Goal: Information Seeking & Learning: Learn about a topic

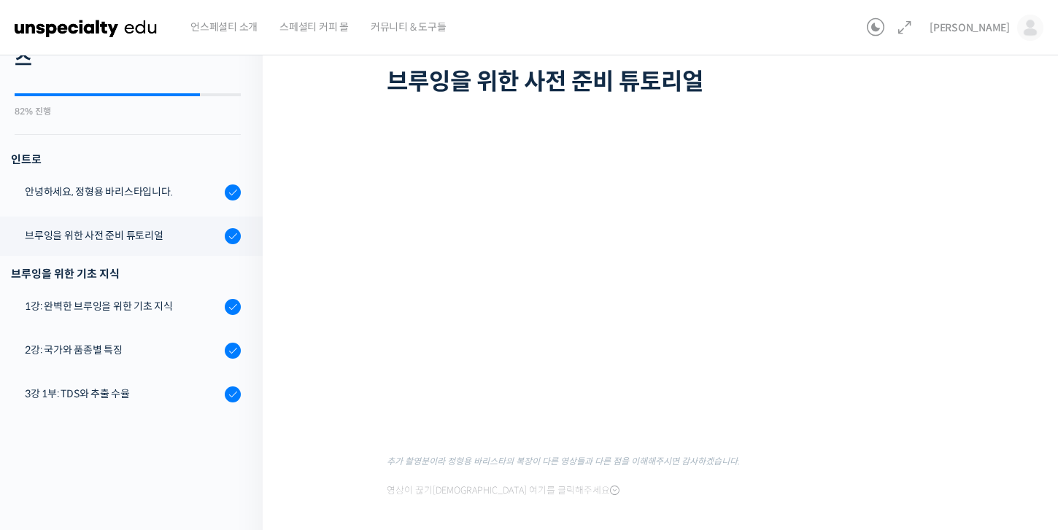
click at [768, 459] on figcaption "추가 촬영분이라 정형용 바리스타의 복장이 다른 영상들과 다른 점을 이해해주시면 감사하겠습니다." at bounding box center [664, 459] width 555 height 20
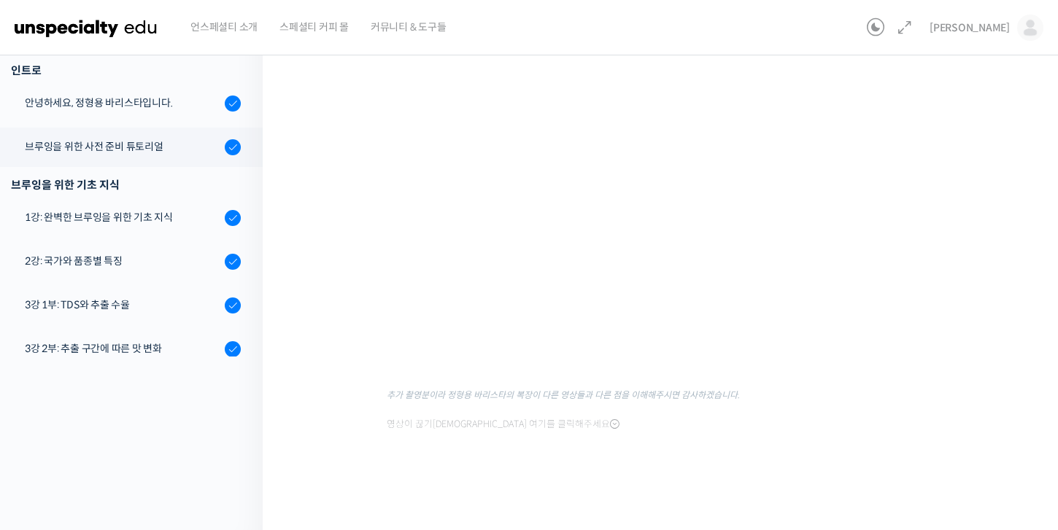
scroll to position [141, 0]
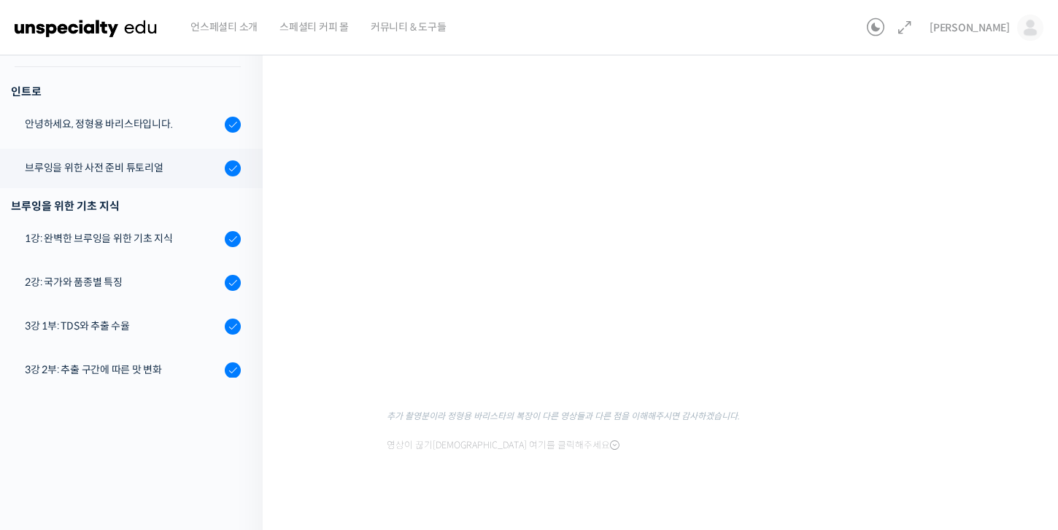
click at [626, 443] on div "추가 촬영분이라 정형용 바리스타의 복장이 다른 영상들과 다른 점을 이해해주시면 감사하겠습니다. 영상이 끊기신다면 여기를 클릭해주세요" at bounding box center [664, 270] width 555 height 372
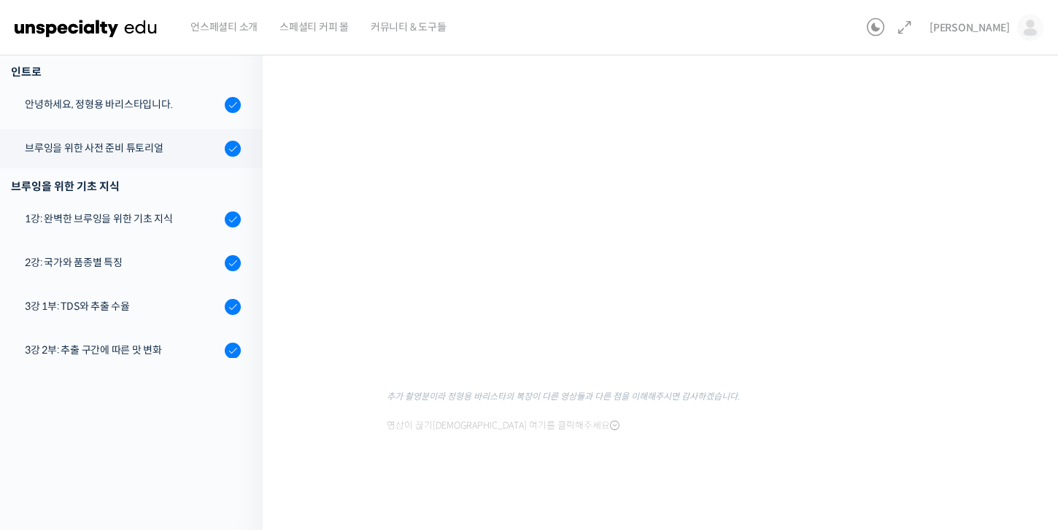
scroll to position [162, 0]
click at [628, 504] on div "기초부터 정확히, 브루잉 국가대표의 브루잉 AtoZ 클래스 브루잉을 위한 사전 준비 튜토리얼 완료함 수업 2 / 23 완료함 ← 이전 다음 →…" at bounding box center [664, 218] width 657 height 628
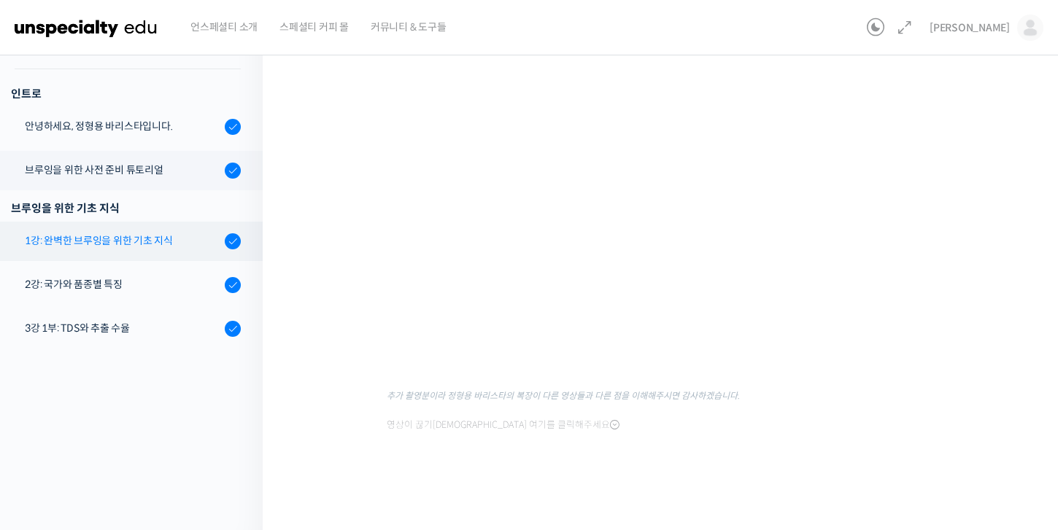
click at [150, 242] on div "1강: 완벽한 브루잉을 위한 기초 지식" at bounding box center [123, 241] width 196 height 16
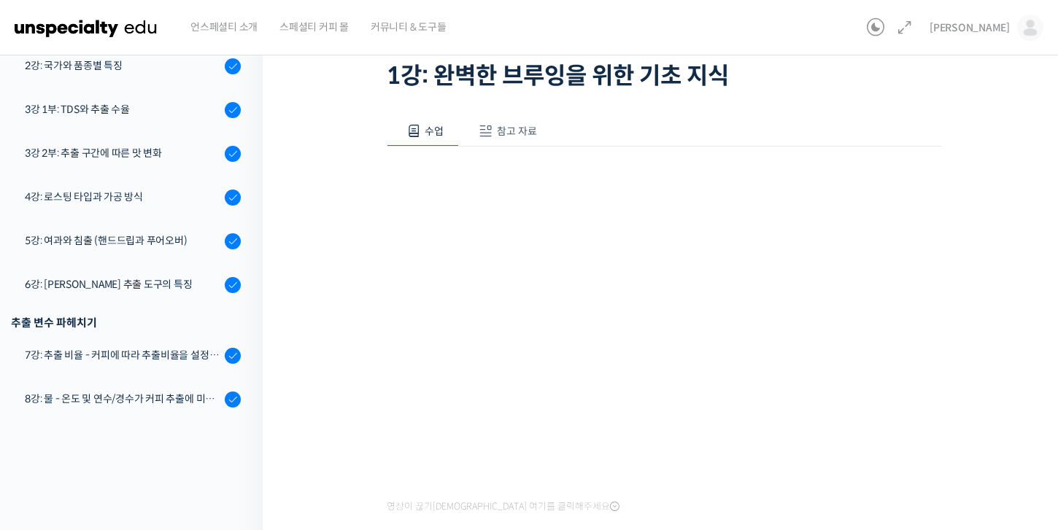
scroll to position [277, 0]
click at [653, 159] on div "영상이 끊기신다면 여기를 클릭해주세요 사용팁 💡 우측 상단의 아이콘들을 클릭하셔서 수업 목록 을 확인하실 수 있습니다. 우측 상단의 아이콘을 …" at bounding box center [664, 444] width 555 height 595
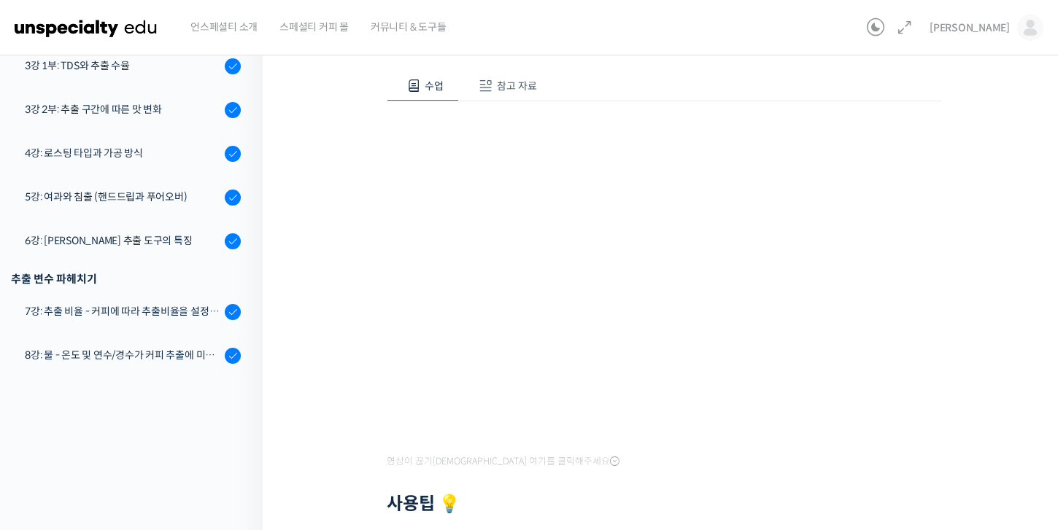
scroll to position [147, 0]
click at [336, 217] on div "기초부터 정확히, 브루잉 국가대표의 브루잉 AtoZ 클래스 1강: 완벽한 브루잉을 위한 기초 지식 완료함 수업 3 / 23 완료함 ← 이전 다…" at bounding box center [664, 340] width 657 height 844
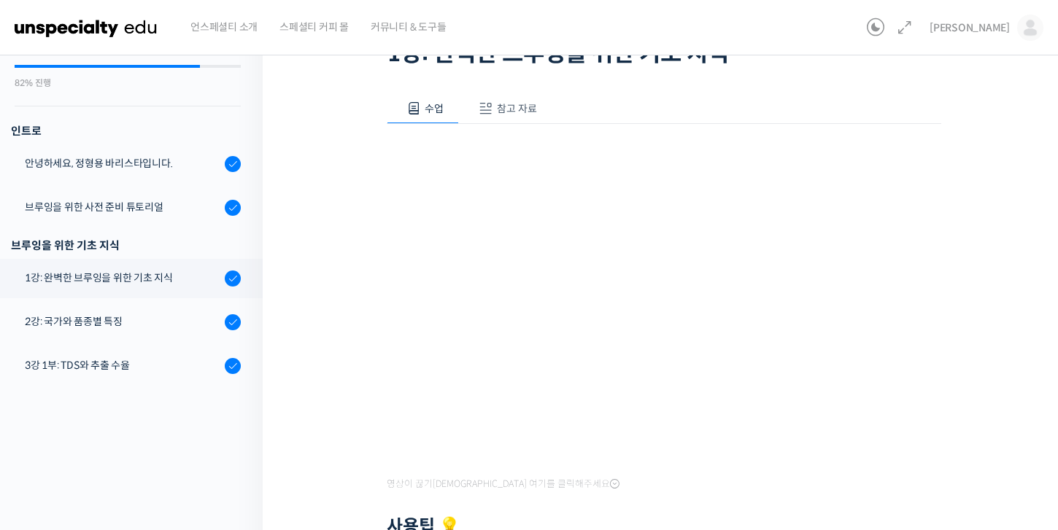
scroll to position [126, 0]
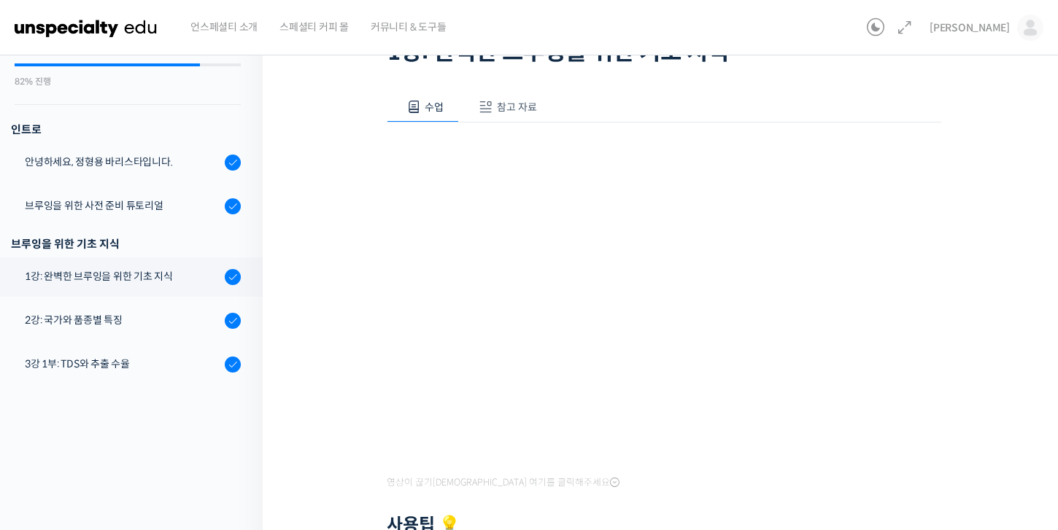
click at [525, 104] on span "참고 자료" at bounding box center [517, 107] width 40 height 13
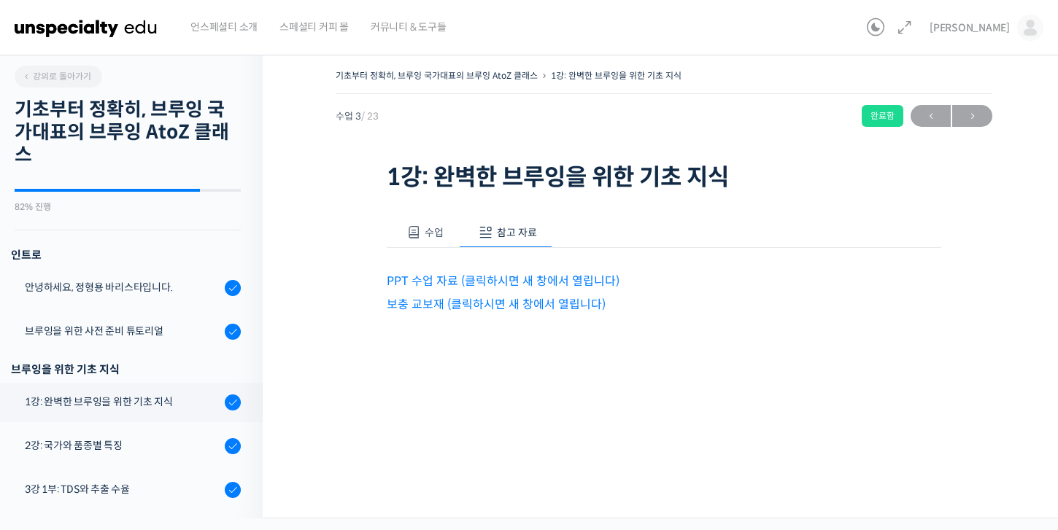
scroll to position [0, 0]
click at [454, 306] on link "보충 교보재 (클릭하시면 새 창에서 열립니다)" at bounding box center [496, 304] width 219 height 15
click at [428, 238] on span "수업" at bounding box center [434, 232] width 19 height 13
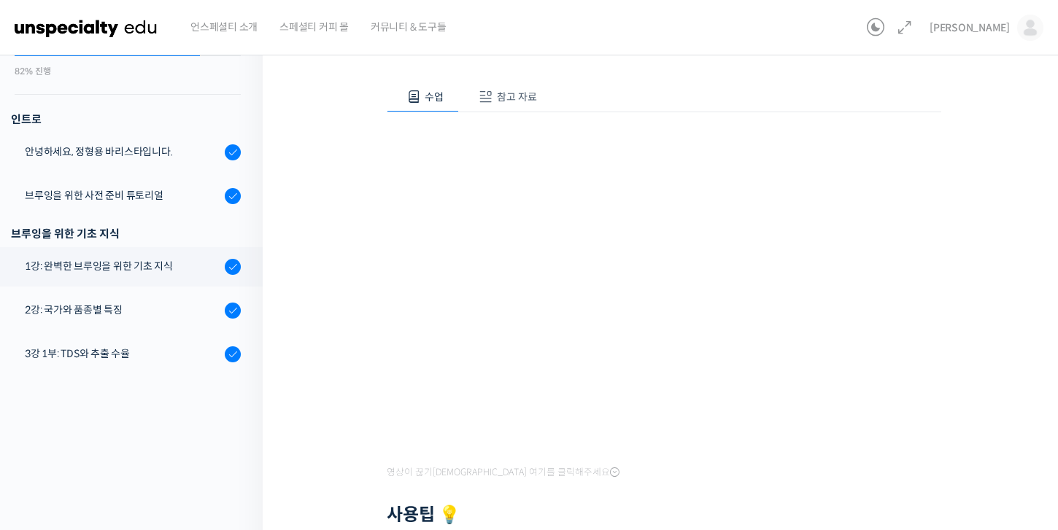
scroll to position [172, 0]
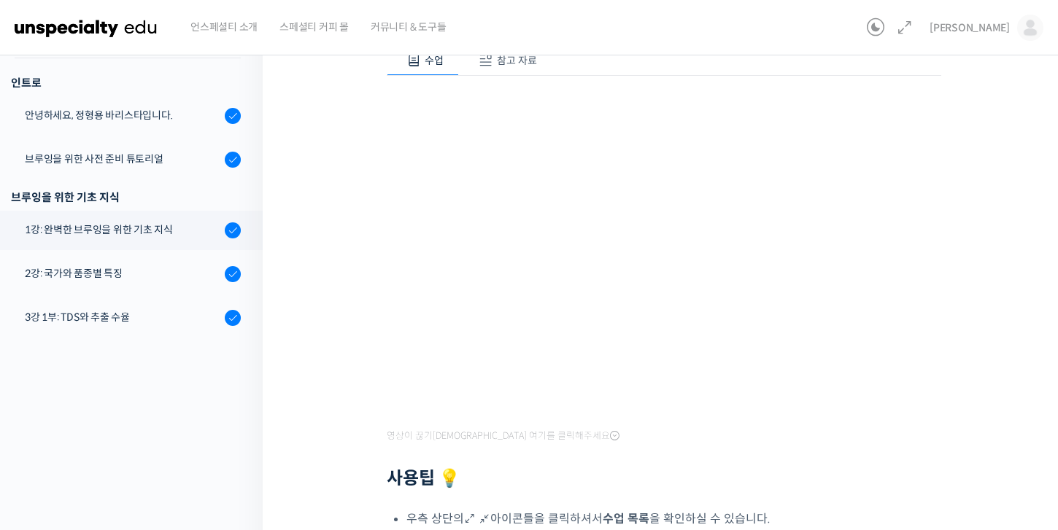
click at [327, 342] on div "기초부터 정확히, 브루잉 국가대표의 브루잉 AtoZ 클래스 1강: 완벽한 브루잉을 위한 기초 지식 완료함 수업 3 / 23 완료함 ← 이전 다…" at bounding box center [664, 320] width 803 height 896
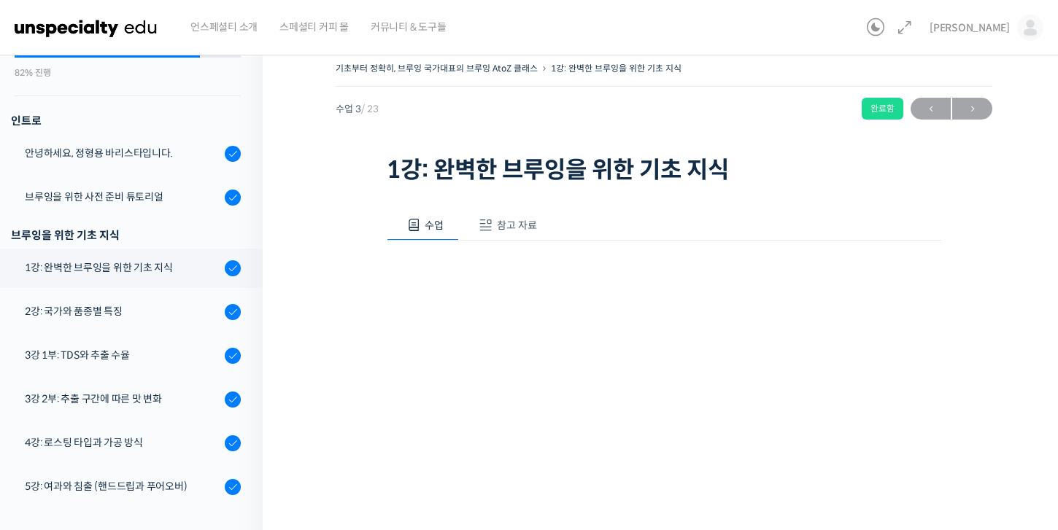
scroll to position [0, 0]
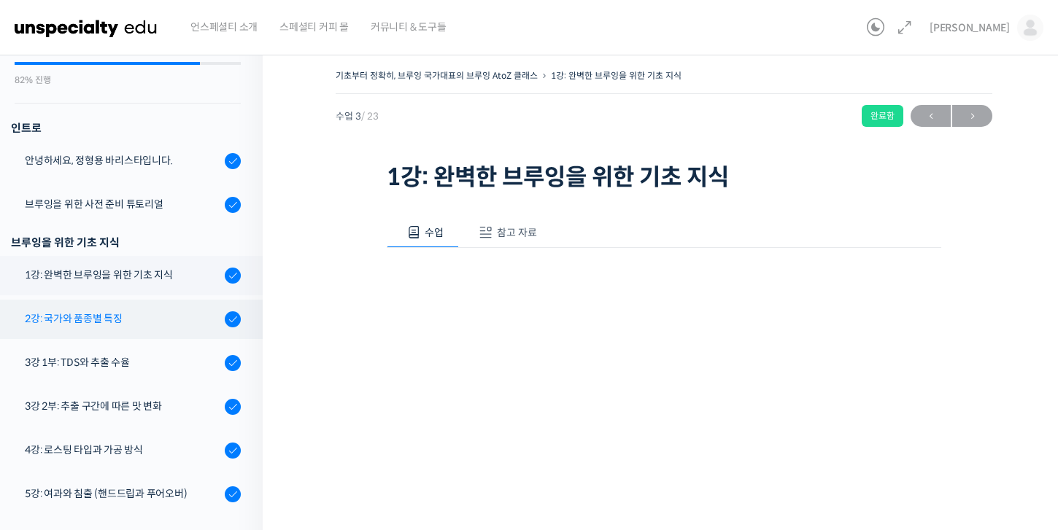
click at [139, 320] on div "2강: 국가와 품종별 특징" at bounding box center [123, 319] width 196 height 16
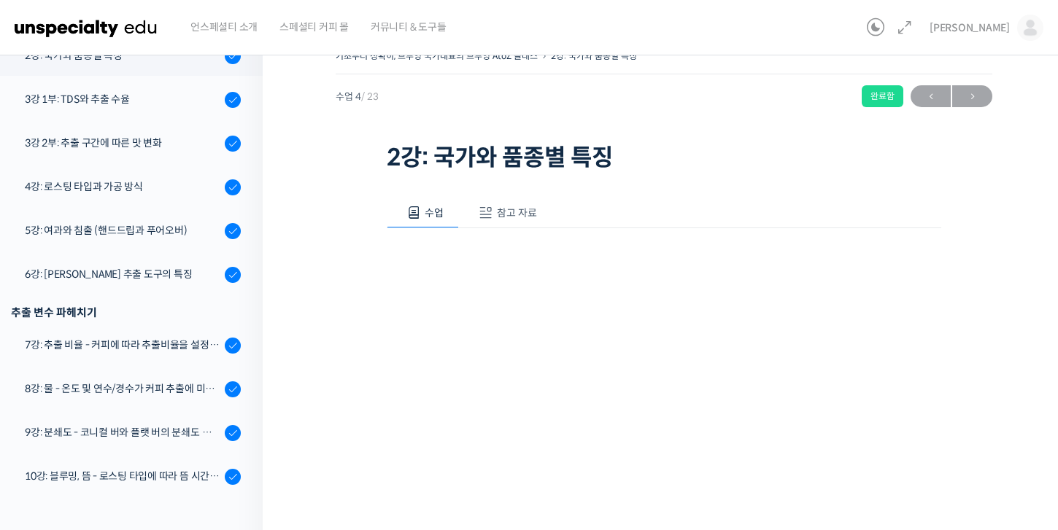
scroll to position [23, 0]
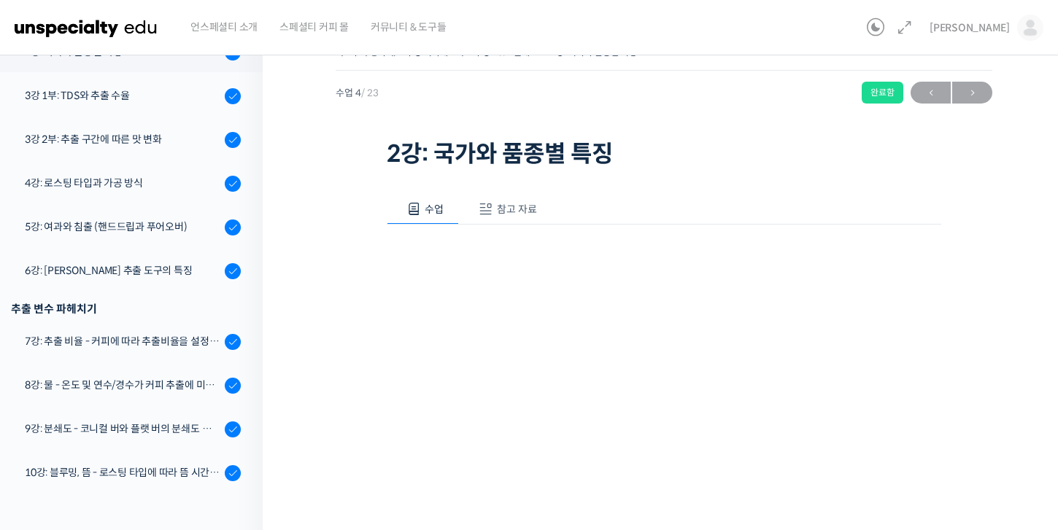
click at [522, 215] on button "참고 자료" at bounding box center [505, 209] width 93 height 31
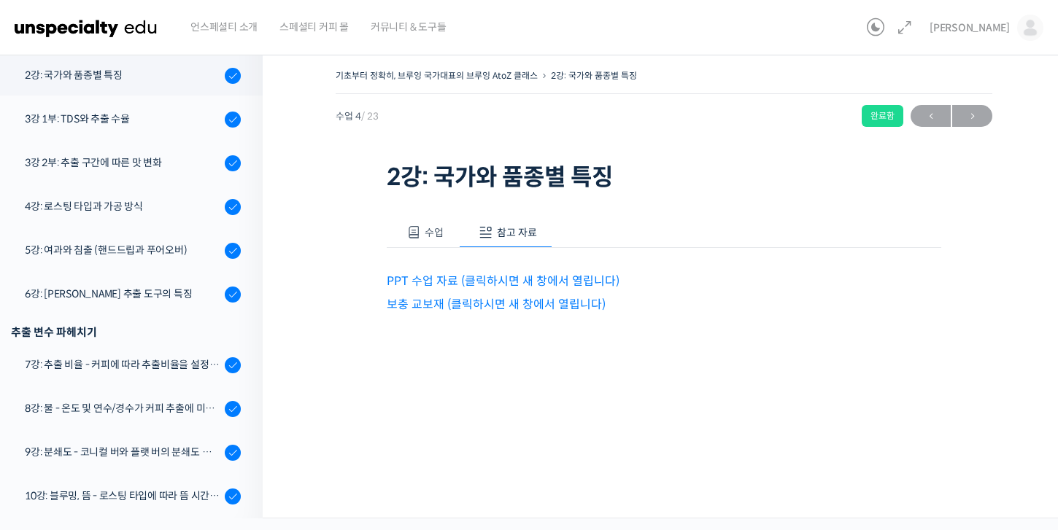
scroll to position [0, 0]
click at [483, 310] on link "보충 교보재 (클릭하시면 새 창에서 열립니다)" at bounding box center [496, 304] width 219 height 15
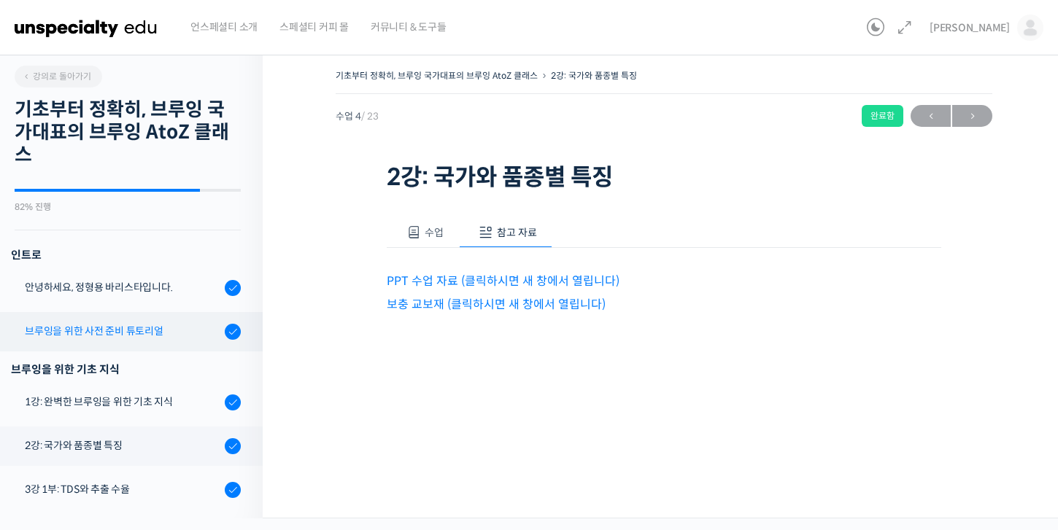
click at [116, 338] on div "브루잉을 위한 사전 준비 튜토리얼" at bounding box center [123, 331] width 196 height 16
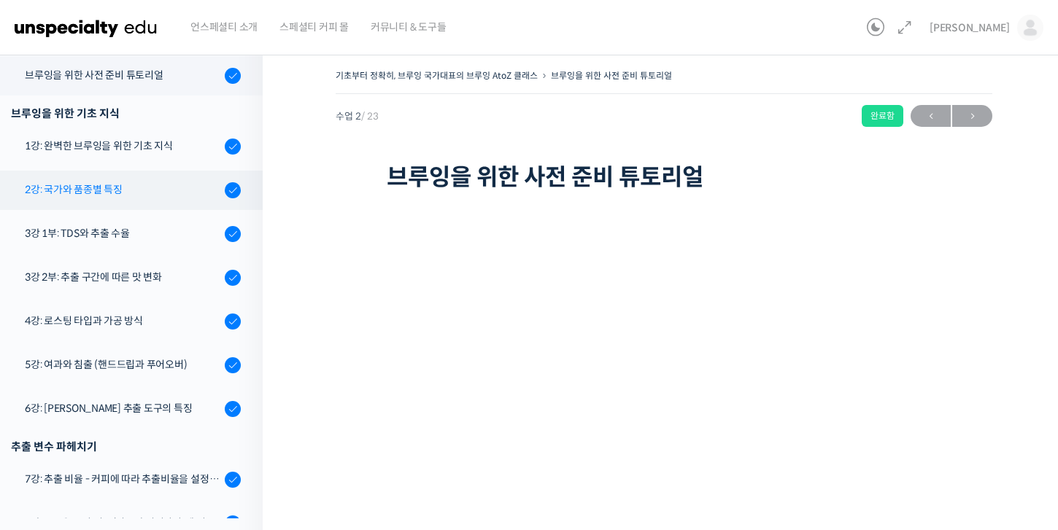
click at [73, 185] on div "2강: 국가와 품종별 특징" at bounding box center [123, 190] width 196 height 16
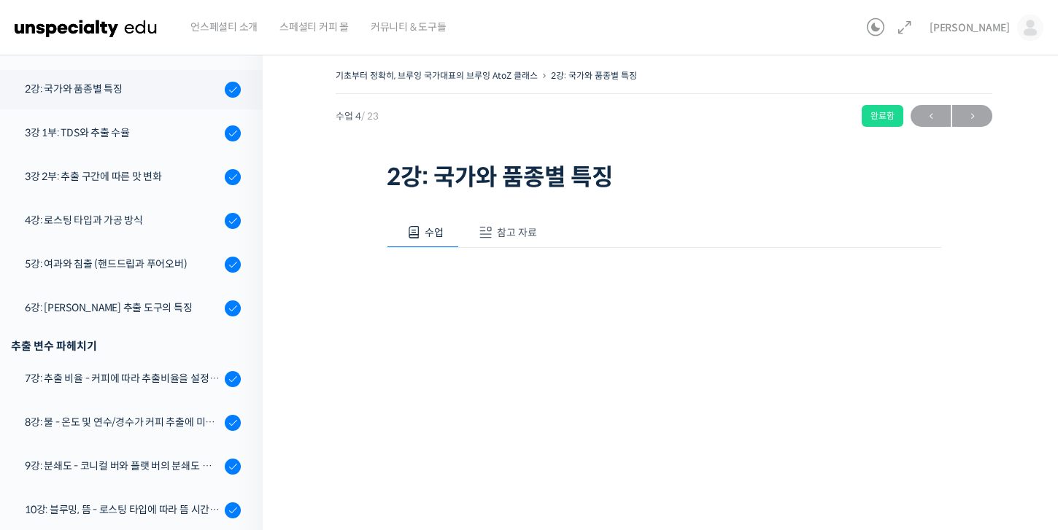
scroll to position [371, 0]
